Goal: Use online tool/utility: Utilize a website feature to perform a specific function

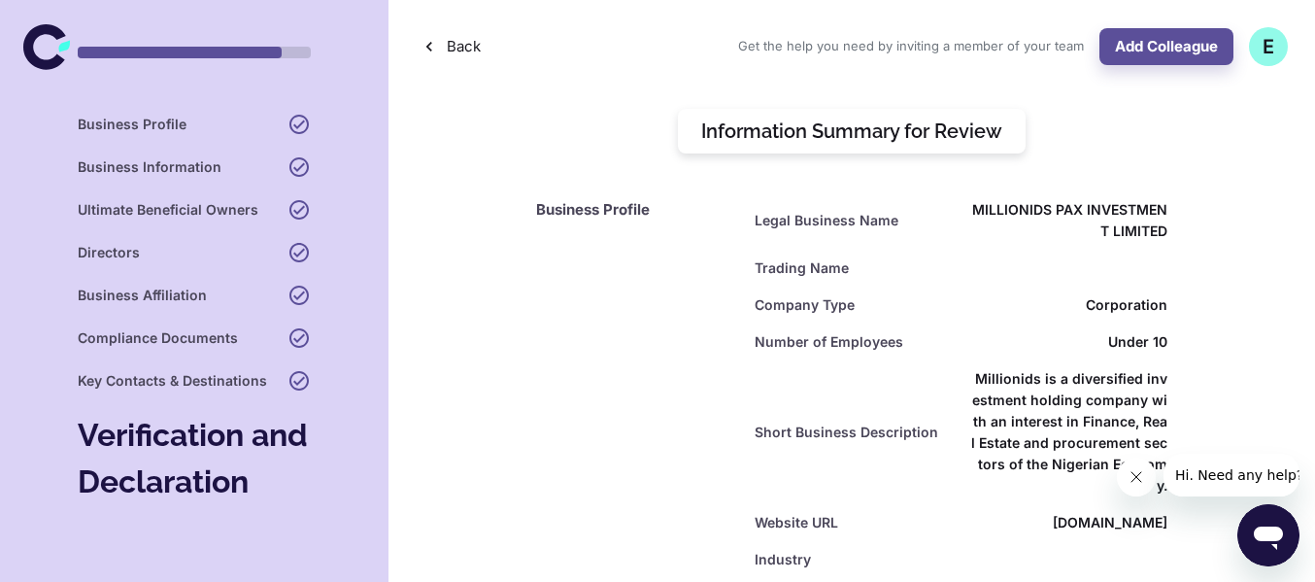
click at [45, 40] on icon at bounding box center [46, 46] width 47 height 47
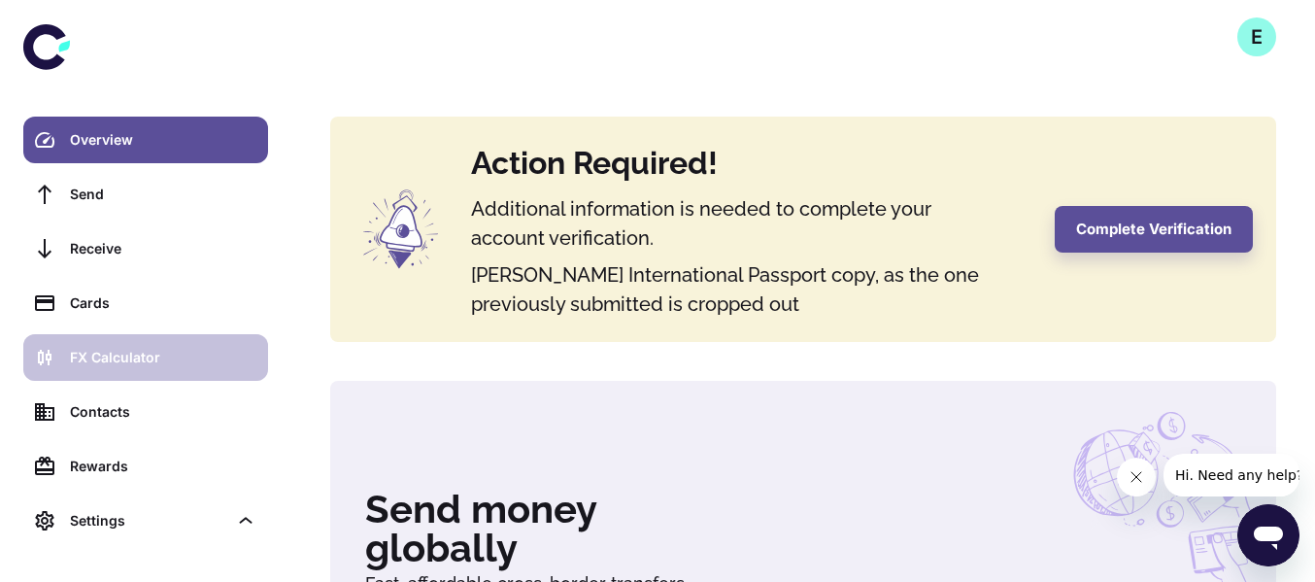
click at [136, 363] on div "FX Calculator" at bounding box center [163, 357] width 186 height 21
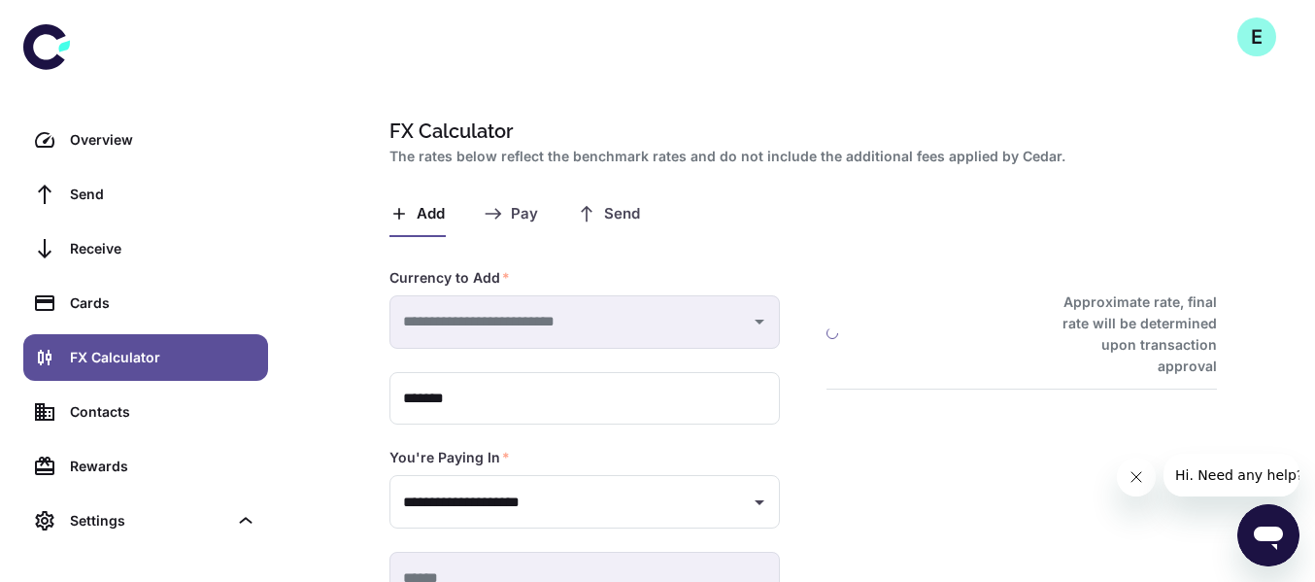
type input "**********"
drag, startPoint x: 826, startPoint y: 321, endPoint x: 1019, endPoint y: 317, distance: 192.3
click at [1019, 317] on div "1 USD = 1488.7548 NGN Approximate rate, final rate will be determined upon tran…" at bounding box center [1021, 333] width 390 height 85
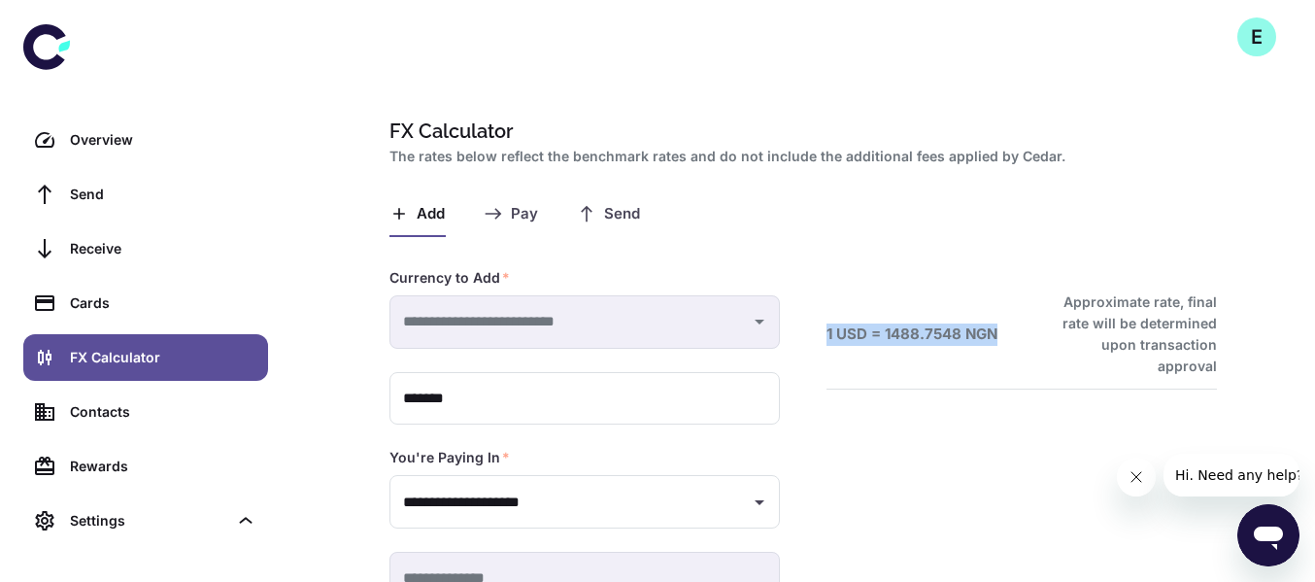
copy h6 "1 USD = 1488.7548 NGN"
